Goal: Complete application form

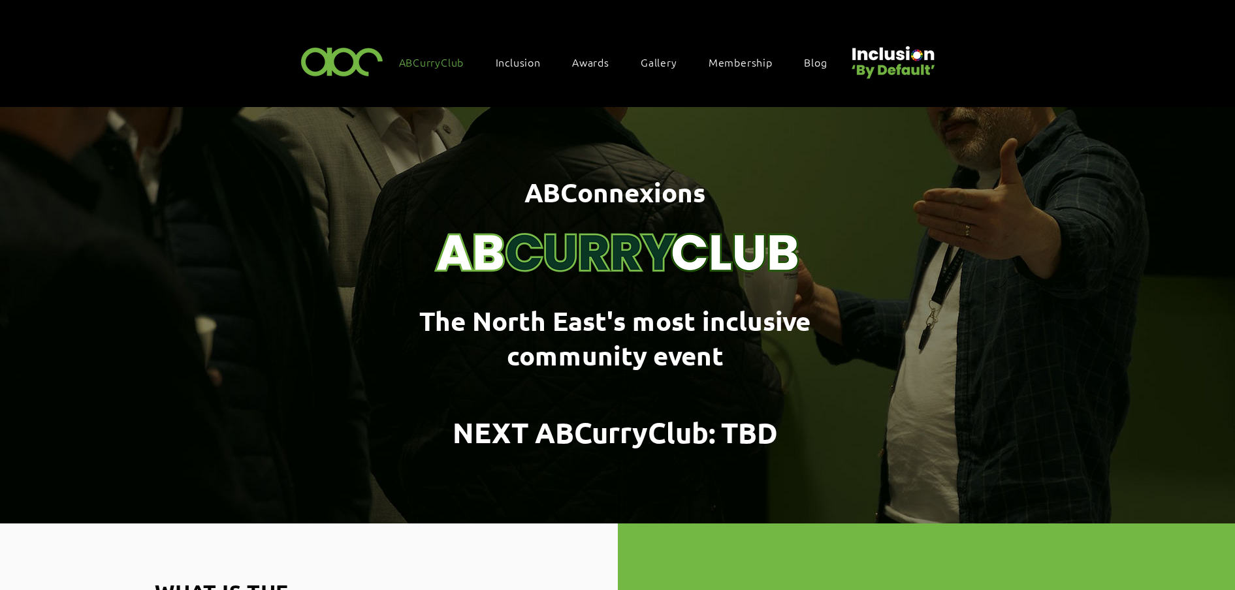
click at [585, 59] on span "Awards" at bounding box center [590, 62] width 37 height 14
click at [583, 55] on span "Awards" at bounding box center [590, 62] width 37 height 14
click at [594, 62] on span "Awards" at bounding box center [590, 62] width 37 height 14
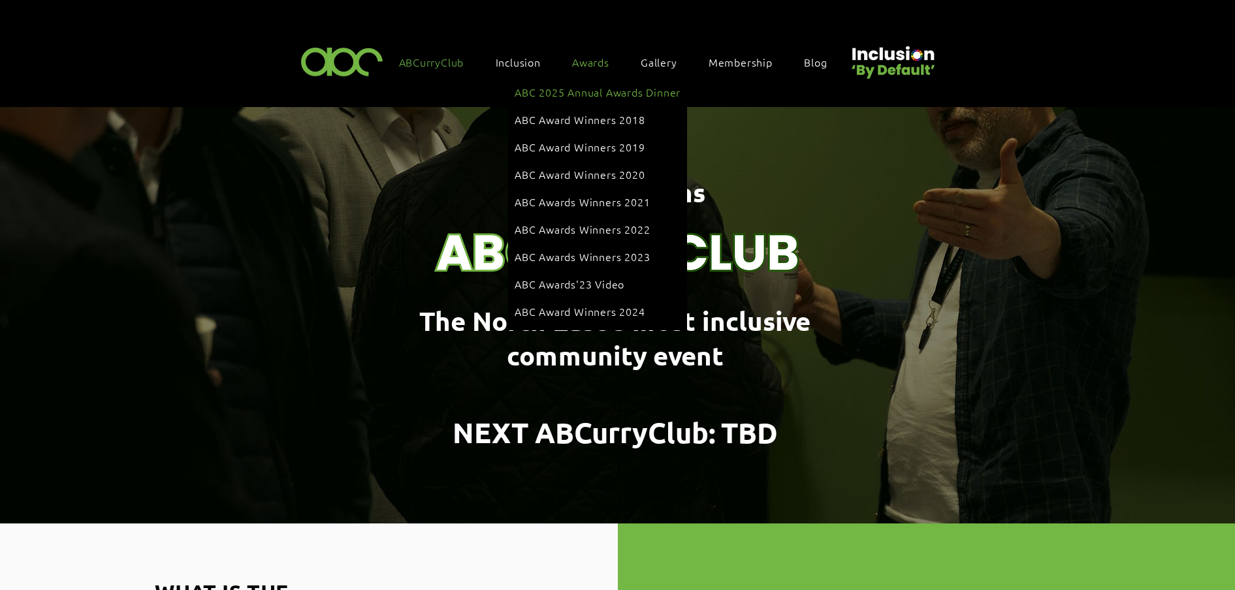
click at [590, 88] on span "ABC 2025 Annual Awards Dinner" at bounding box center [598, 92] width 166 height 14
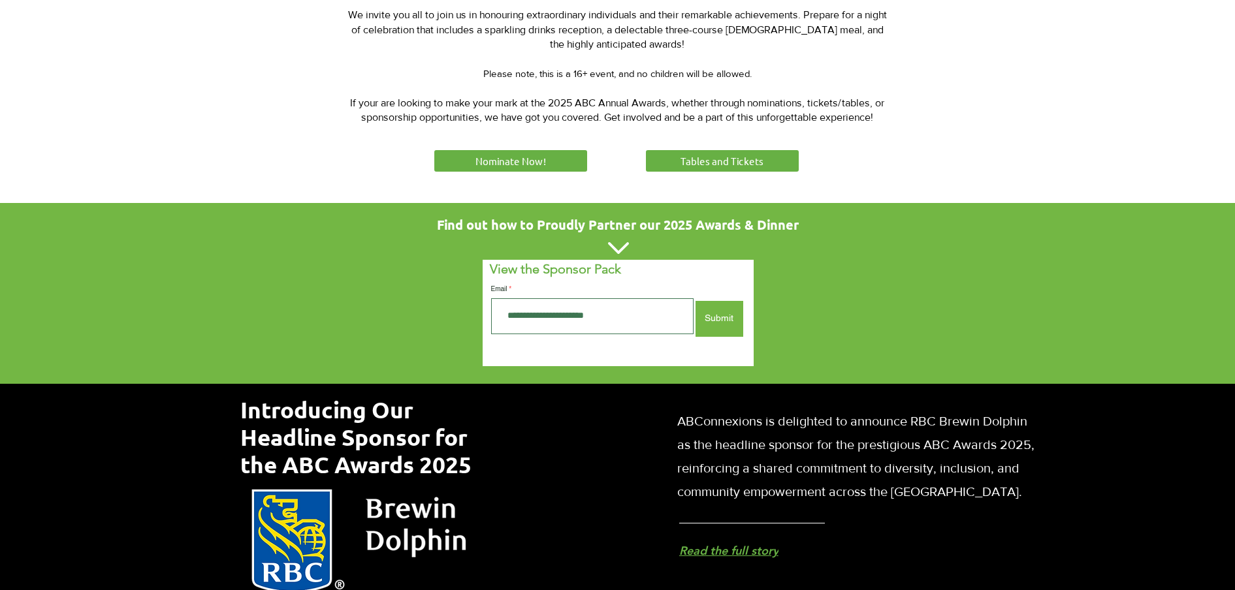
scroll to position [653, 0]
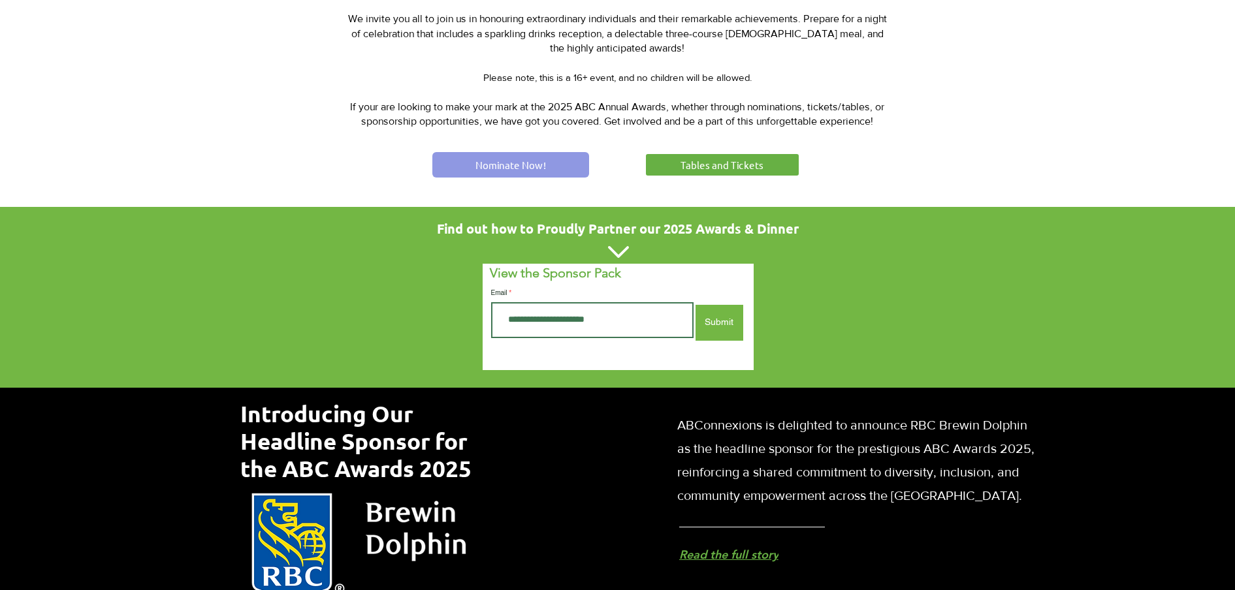
click at [540, 163] on span "Nominate Now!" at bounding box center [511, 165] width 71 height 14
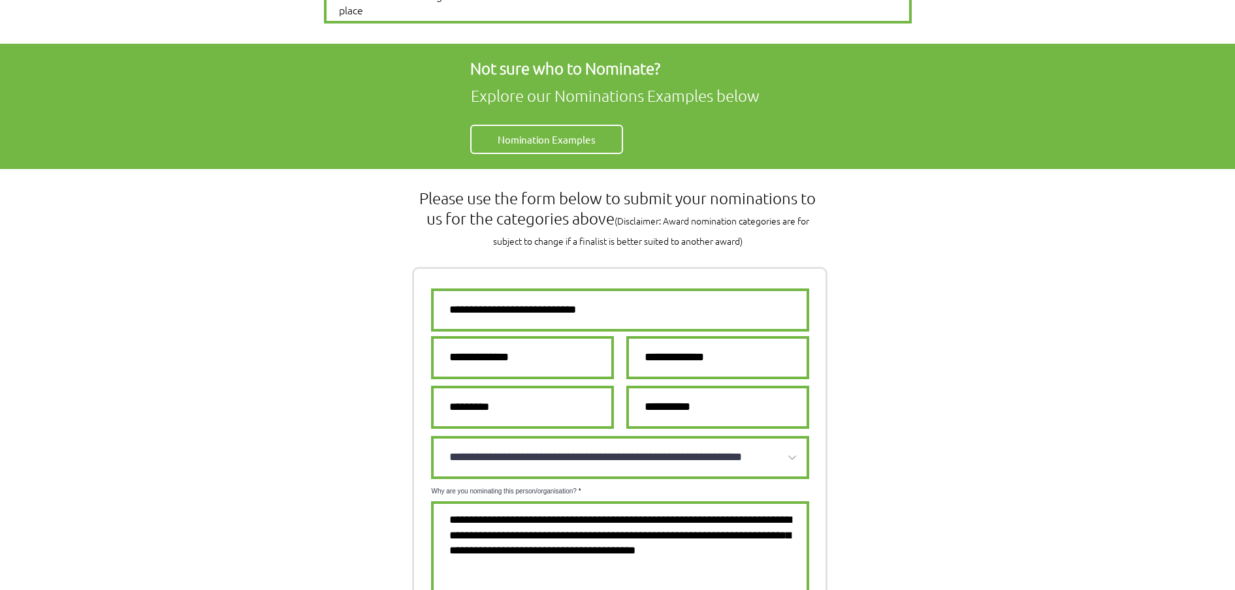
scroll to position [735, 0]
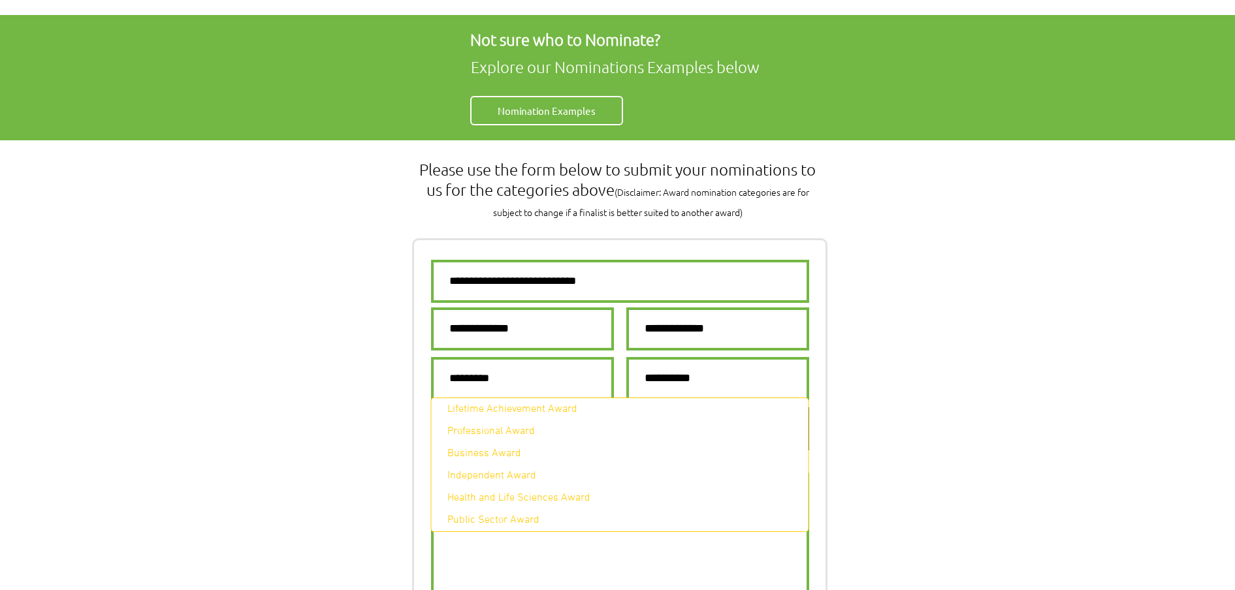
click at [519, 408] on select "**********" at bounding box center [620, 429] width 378 height 43
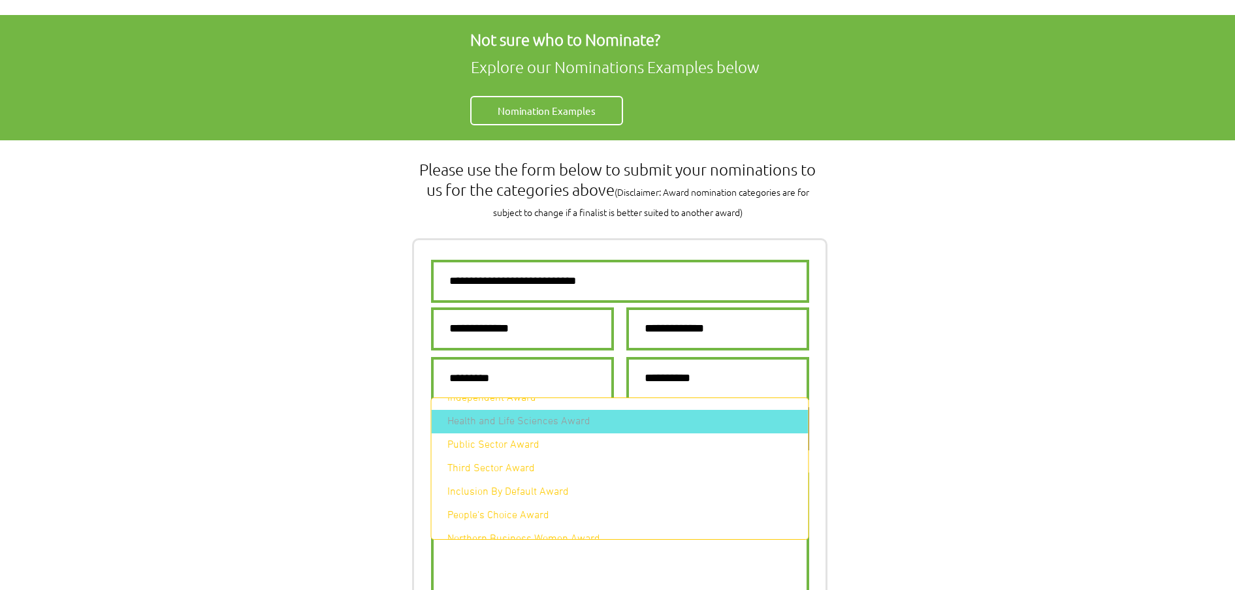
scroll to position [94, 0]
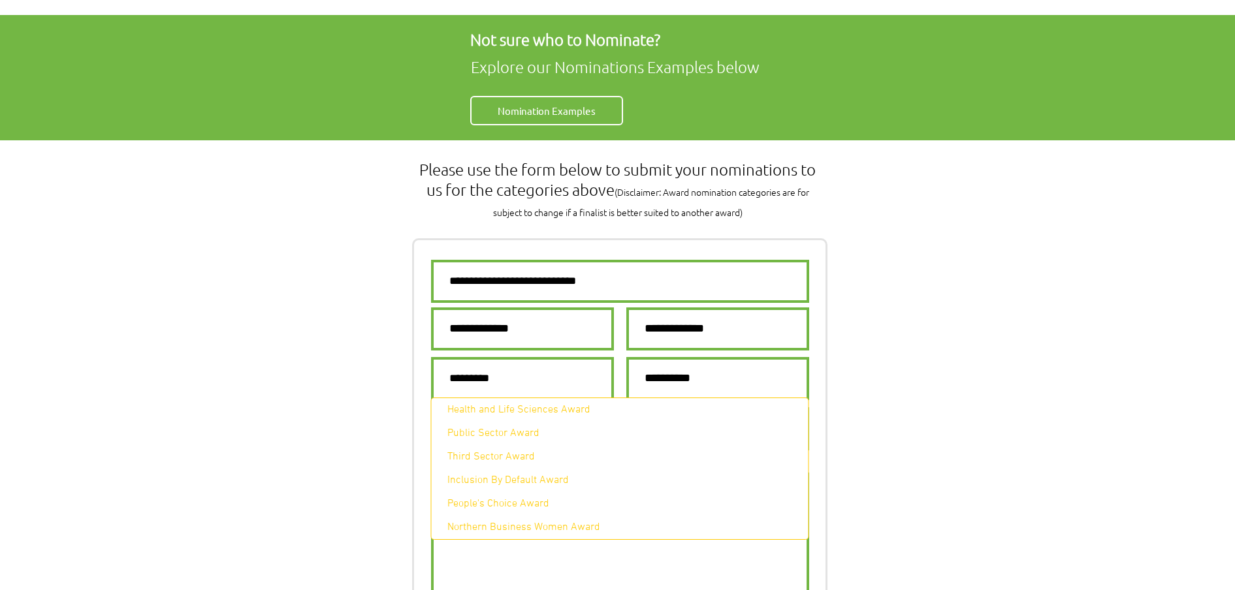
click at [344, 359] on div at bounding box center [617, 514] width 1235 height 748
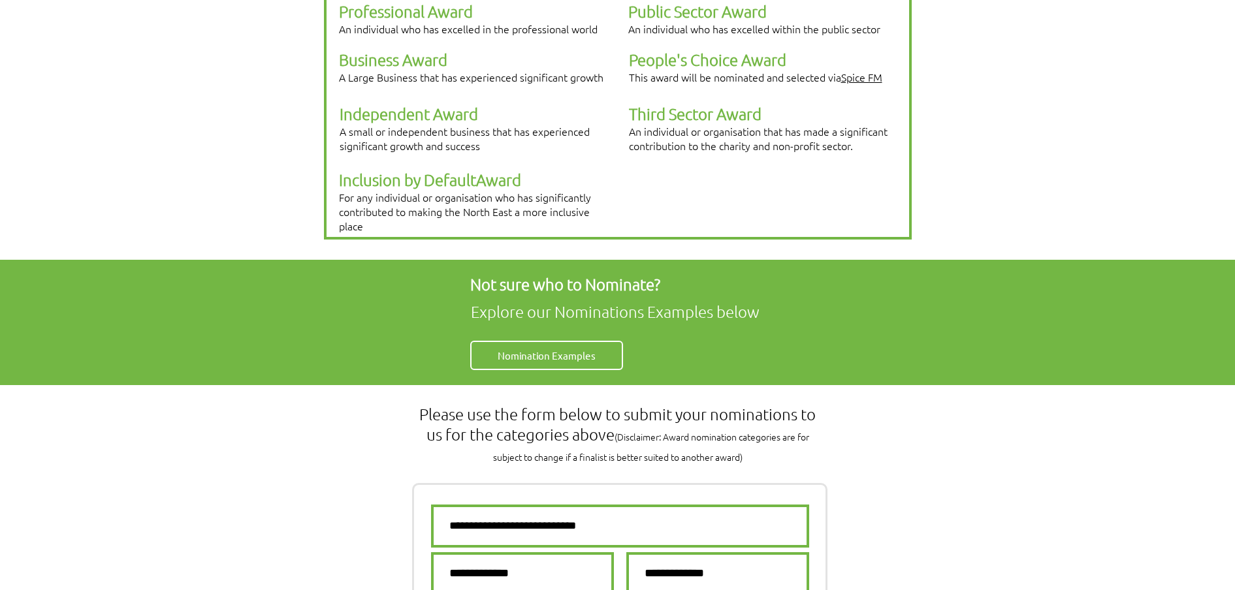
scroll to position [245, 0]
